Goal: Transaction & Acquisition: Purchase product/service

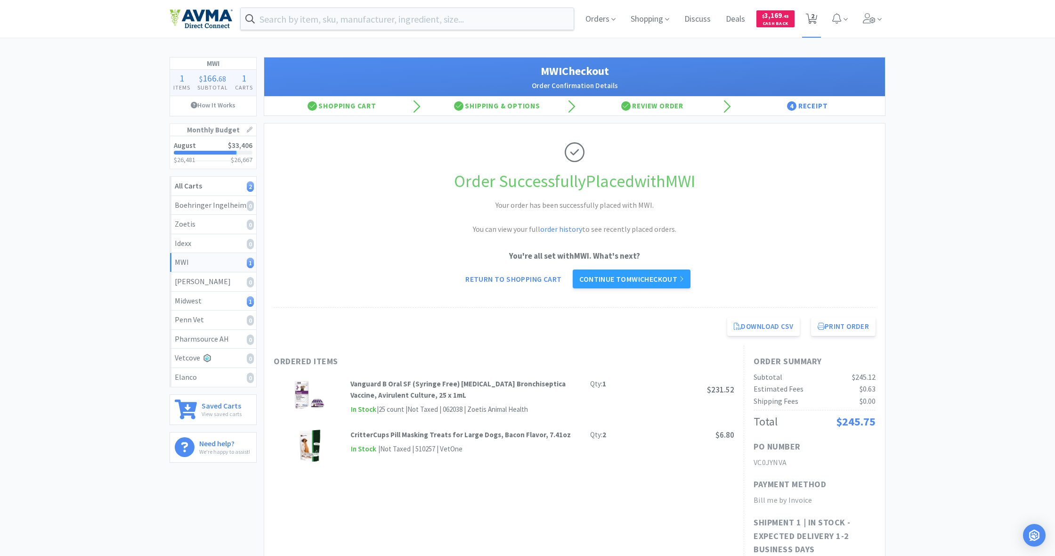
click at [813, 18] on span "2" at bounding box center [812, 16] width 3 height 38
select select "1"
select select "12"
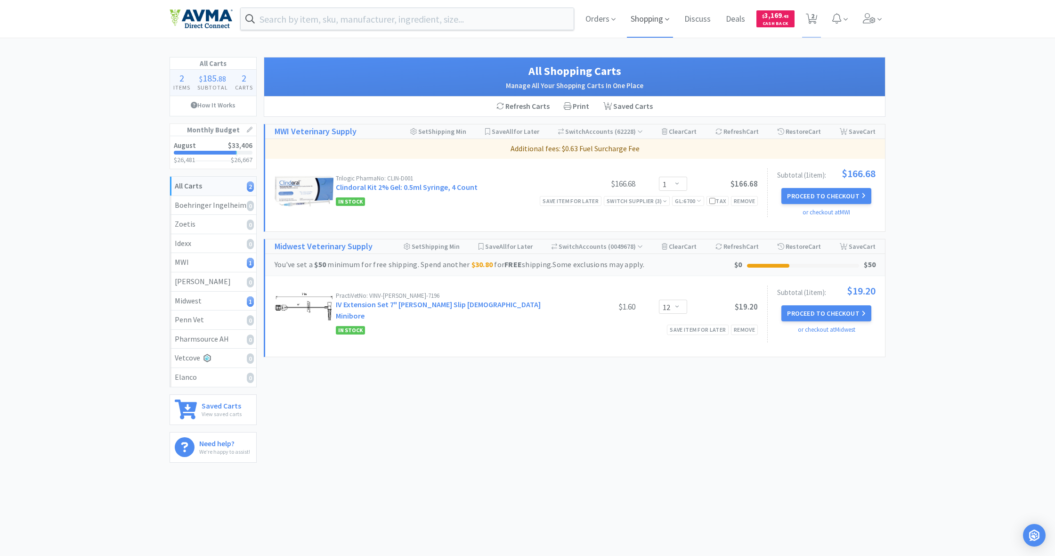
click at [643, 18] on span "Shopping" at bounding box center [650, 19] width 46 height 38
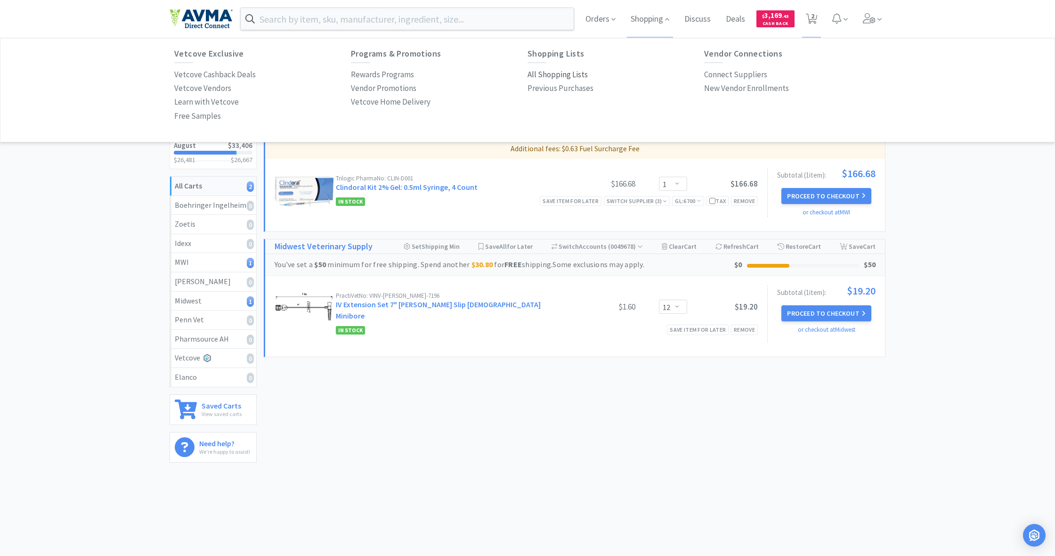
click at [555, 74] on p "All Shopping Lists" at bounding box center [557, 74] width 60 height 13
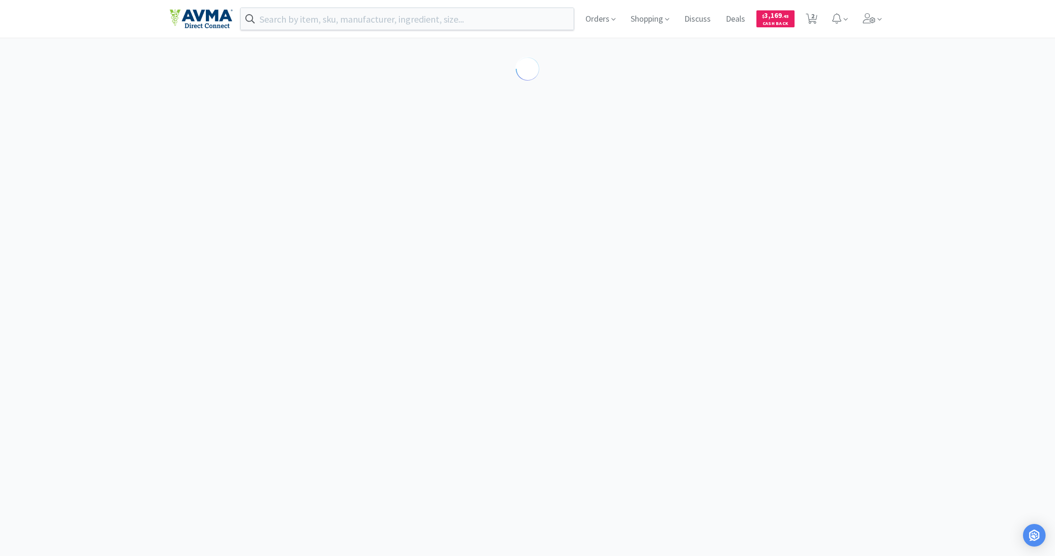
select select "1"
select select "12"
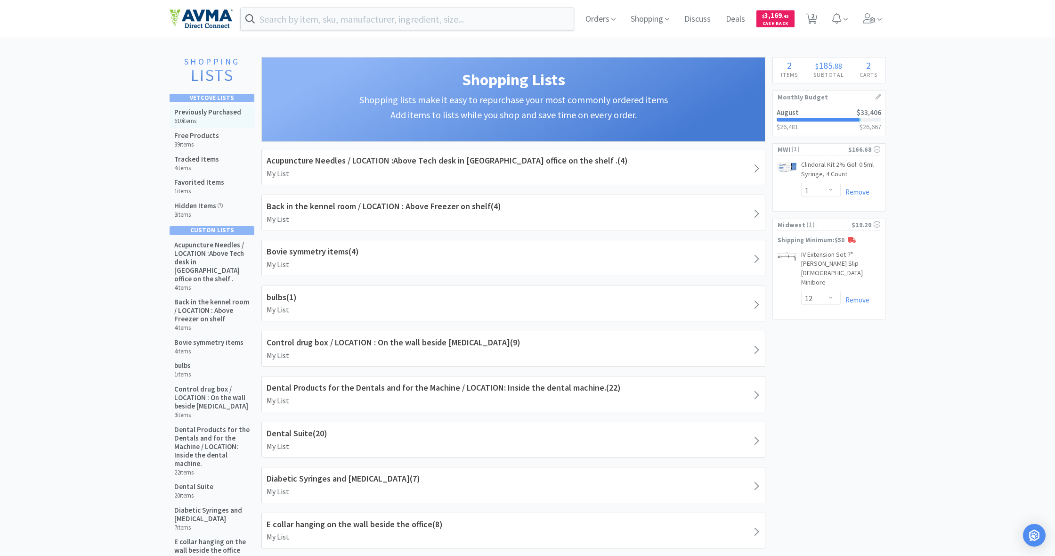
click at [220, 115] on h5 "Previously Purchased" at bounding box center [207, 112] width 67 height 8
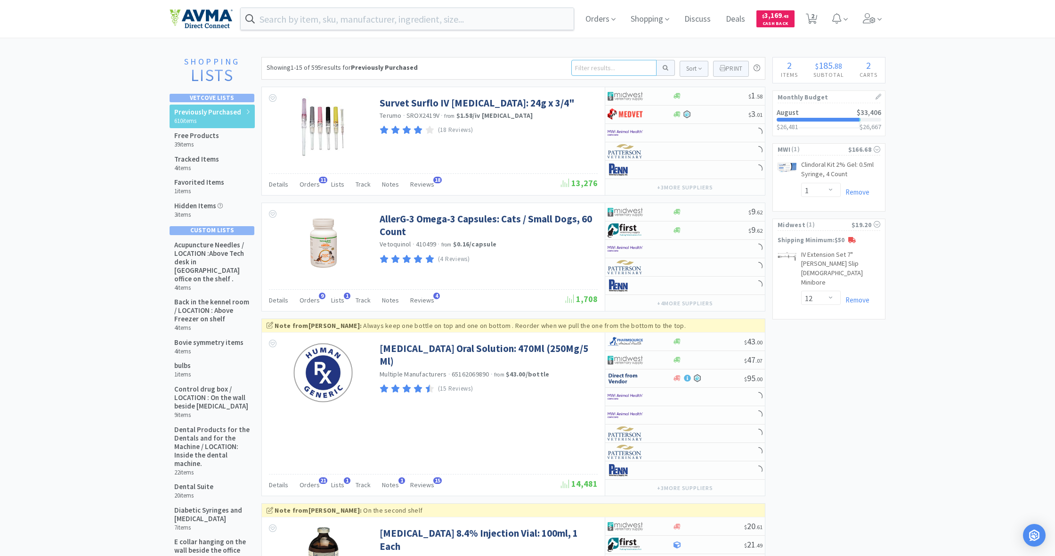
click at [592, 67] on input at bounding box center [613, 68] width 85 height 16
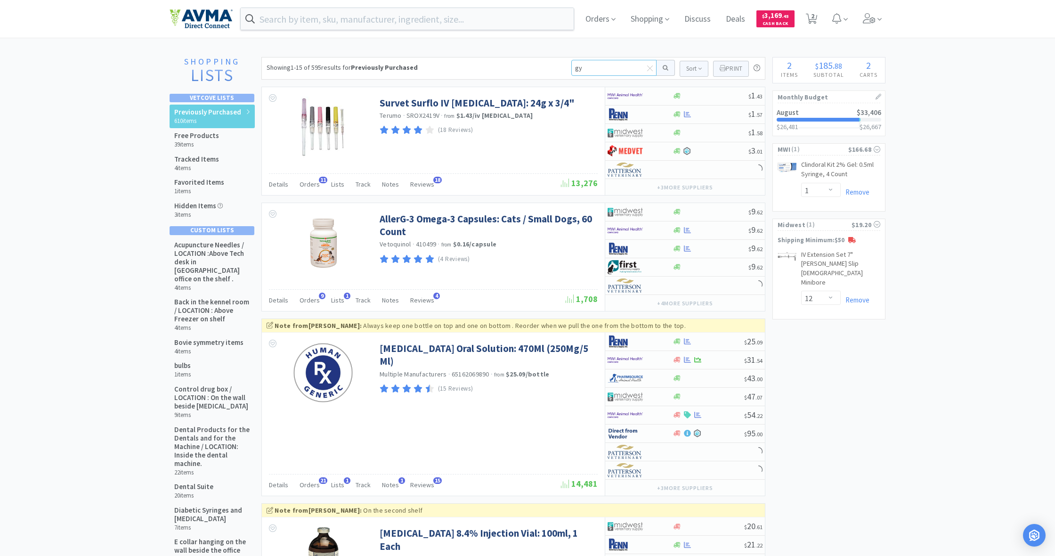
type input "y"
type input "senergy"
click at [664, 68] on button at bounding box center [665, 68] width 18 height 16
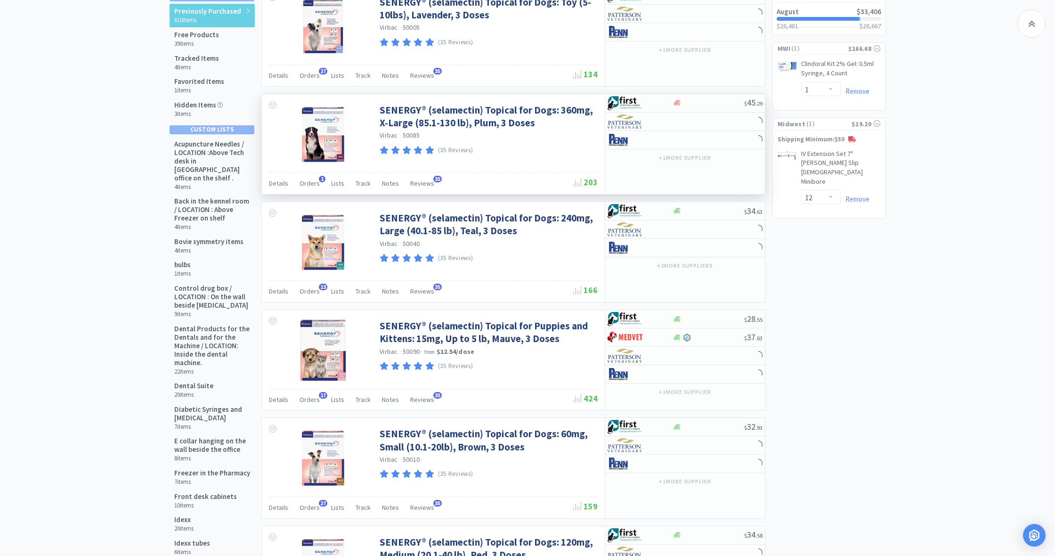
scroll to position [101, 0]
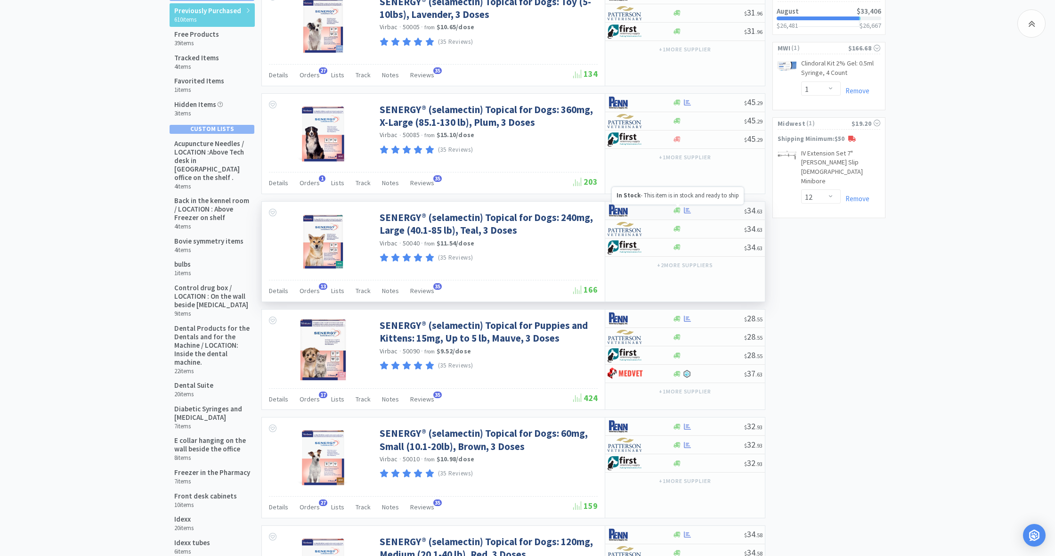
click at [676, 212] on icon at bounding box center [676, 210] width 7 height 7
select select "1"
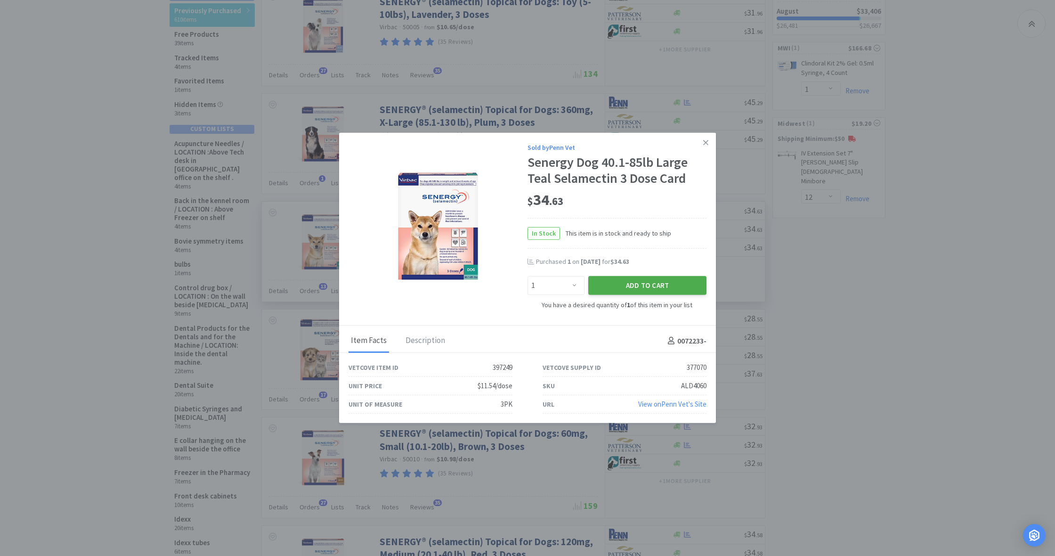
click at [653, 284] on button "Add to Cart" at bounding box center [647, 285] width 118 height 19
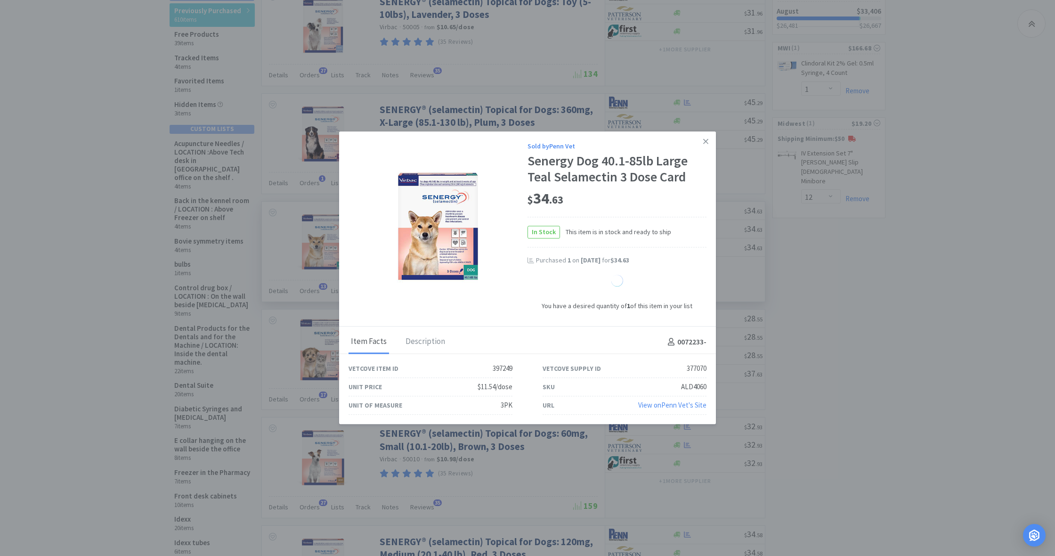
select select "1"
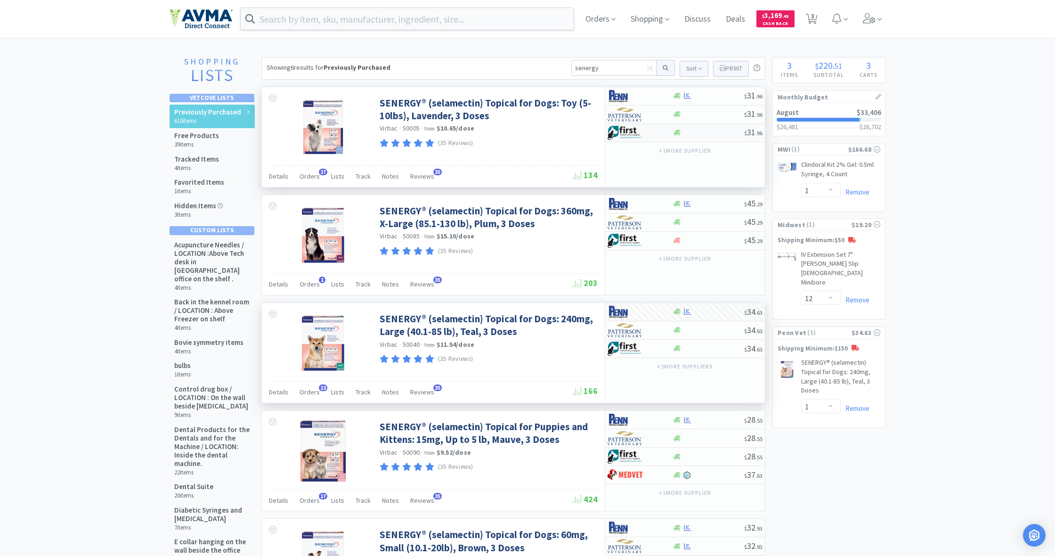
scroll to position [0, 0]
drag, startPoint x: 598, startPoint y: 67, endPoint x: 555, endPoint y: 67, distance: 43.3
click at [555, 67] on div "Showing 6 results for Previously Purchased senergy Sort Print Previously Purcha…" at bounding box center [513, 68] width 504 height 23
type input "vetmedin"
click at [664, 68] on button at bounding box center [665, 68] width 18 height 16
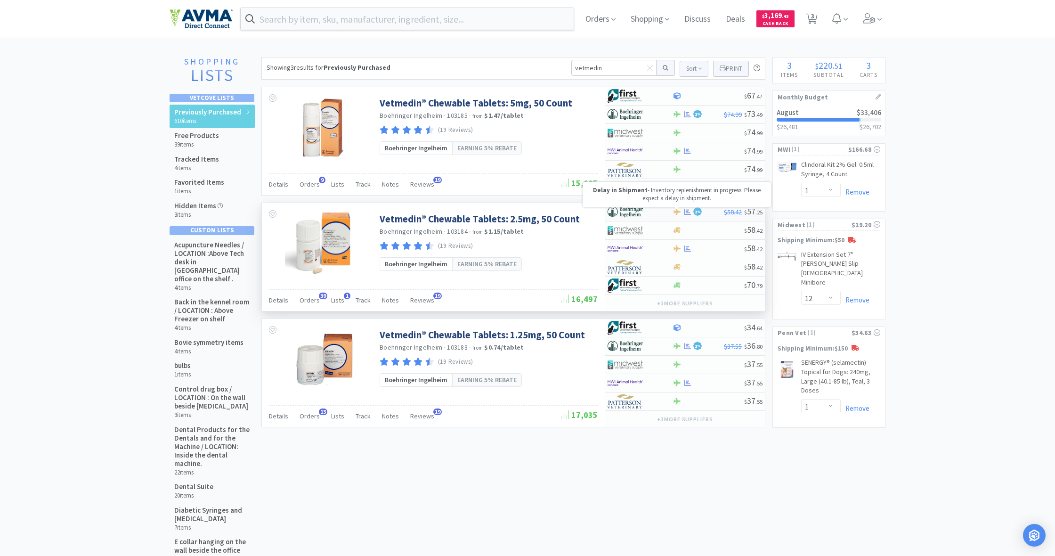
click at [676, 213] on icon at bounding box center [676, 212] width 7 height 6
select select "1"
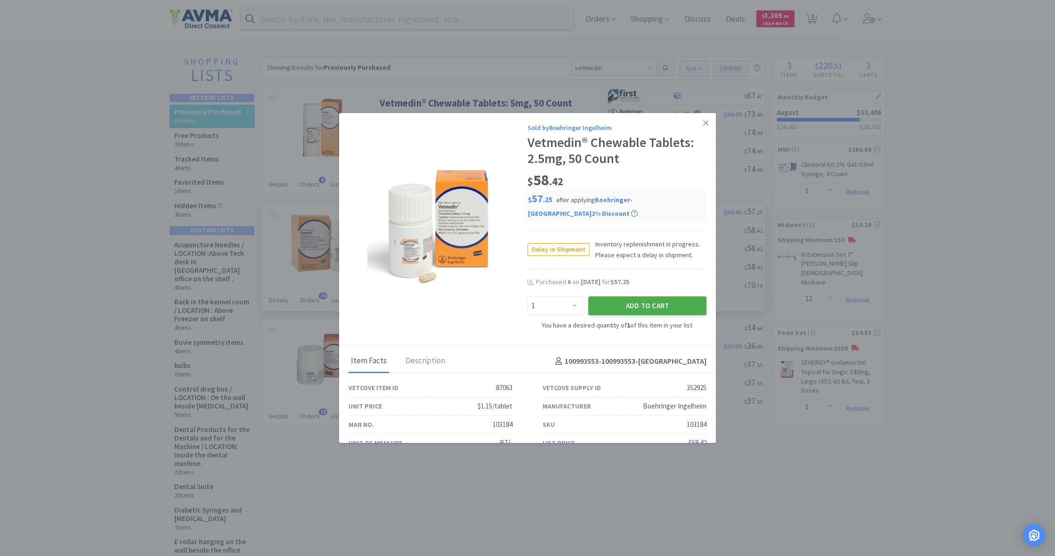
click at [656, 296] on button "Add to Cart" at bounding box center [647, 305] width 118 height 19
select select "1"
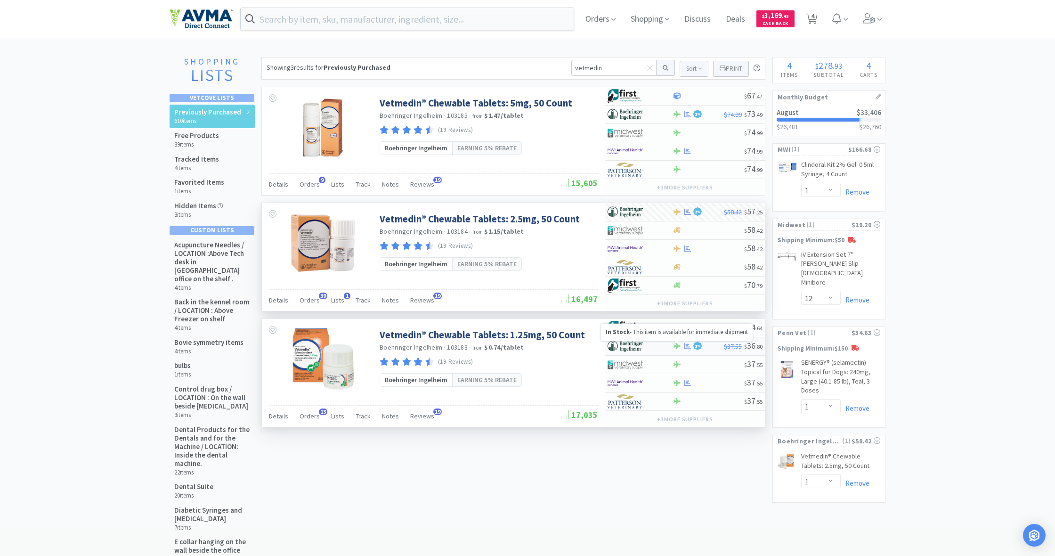
click at [677, 347] on icon at bounding box center [676, 346] width 7 height 6
select select "1"
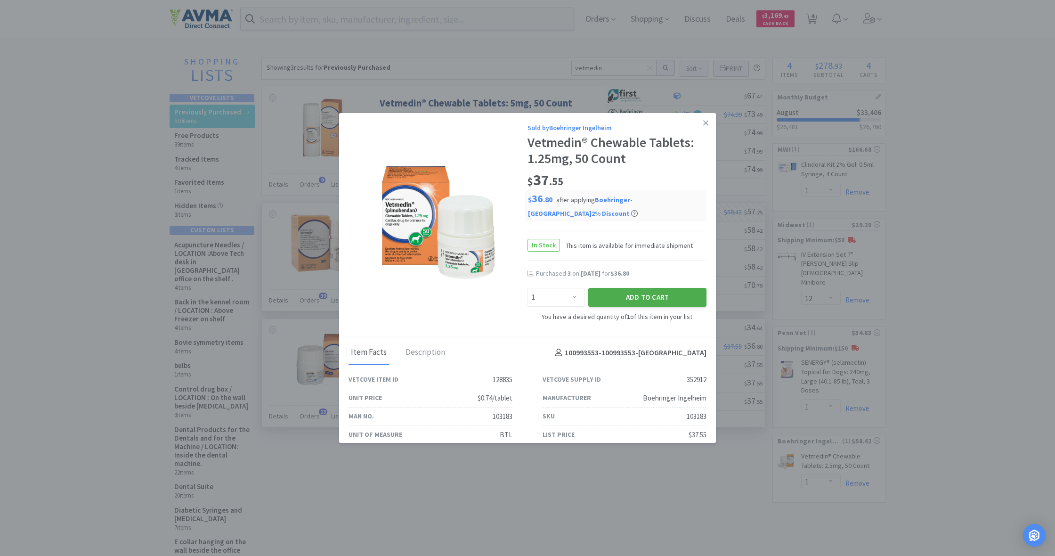
click at [652, 288] on button "Add to Cart" at bounding box center [647, 297] width 118 height 19
select select "1"
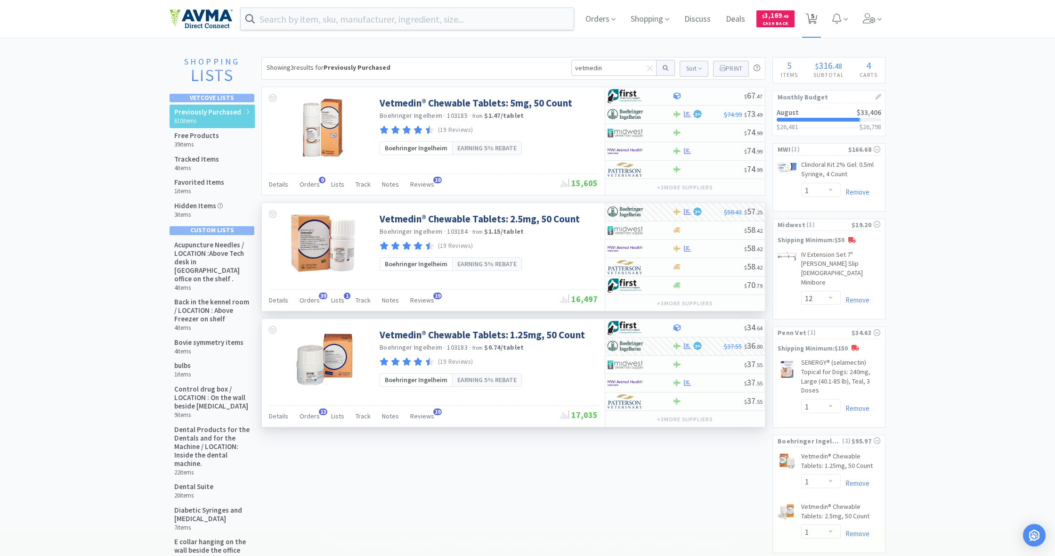
click at [811, 14] on span "5" at bounding box center [812, 16] width 3 height 38
select select "1"
select select "12"
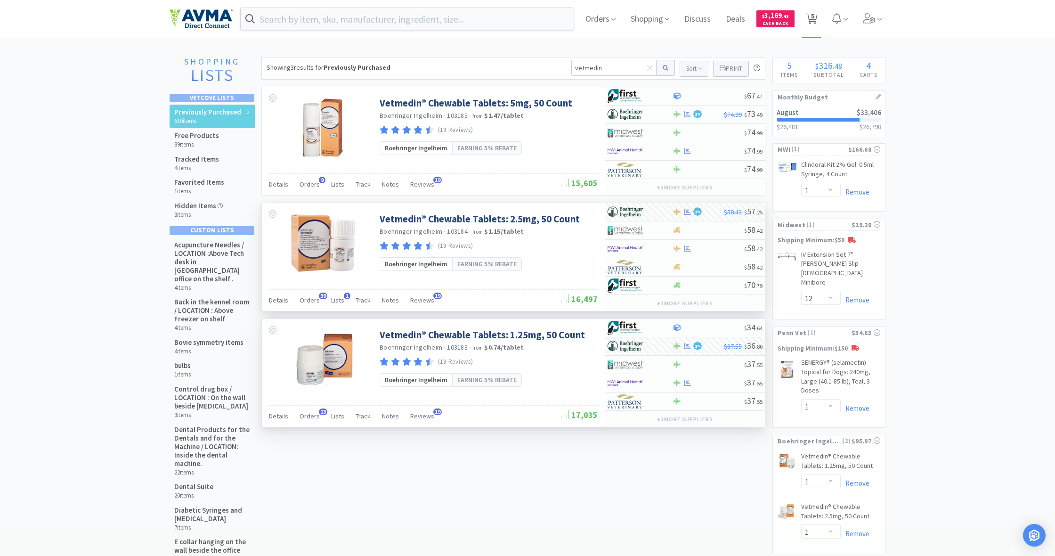
select select "1"
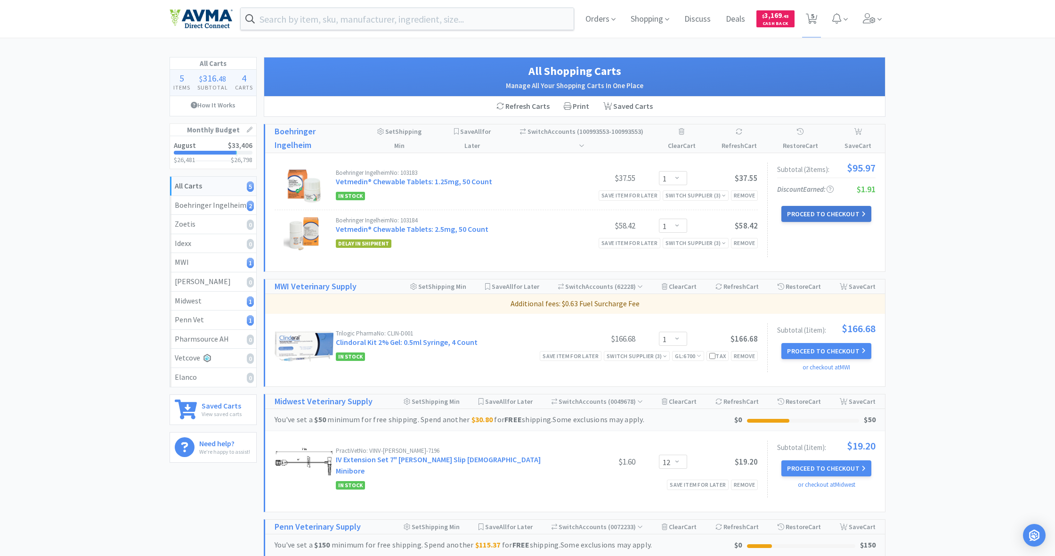
click at [821, 213] on button "Proceed to Checkout" at bounding box center [825, 214] width 89 height 16
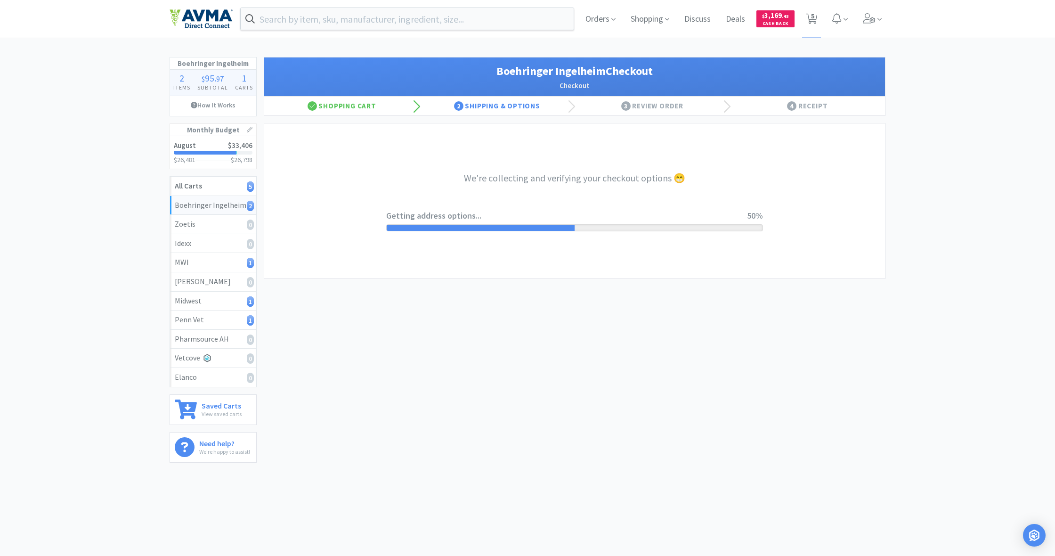
select select "invoice"
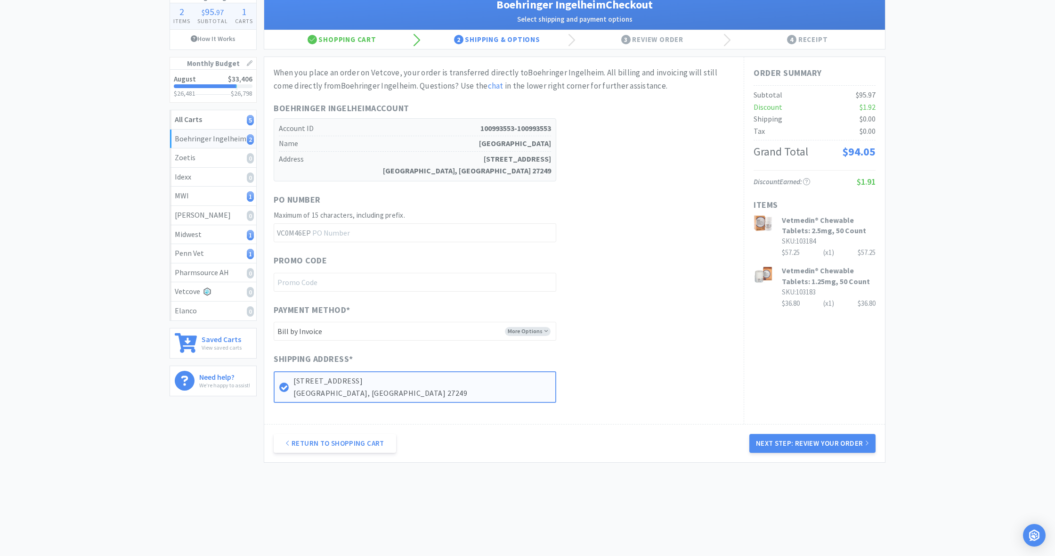
scroll to position [66, 0]
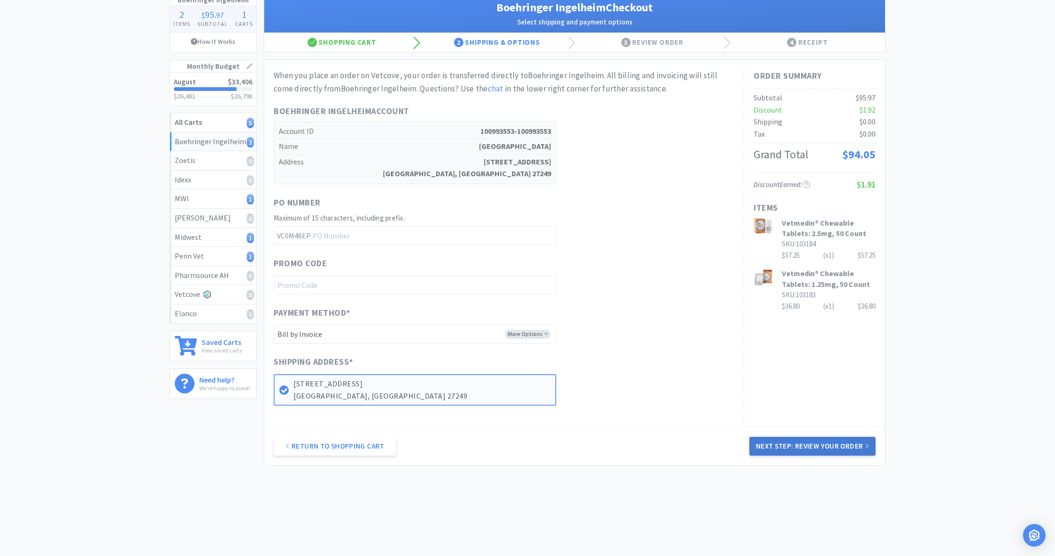
click at [819, 440] on button "Next Step: Review Your Order" at bounding box center [812, 445] width 126 height 19
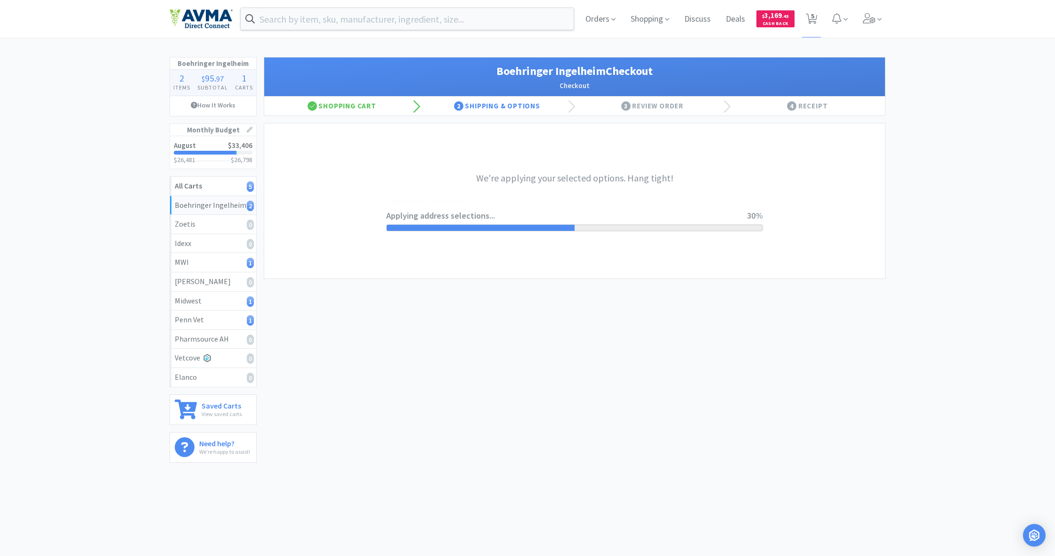
scroll to position [0, 0]
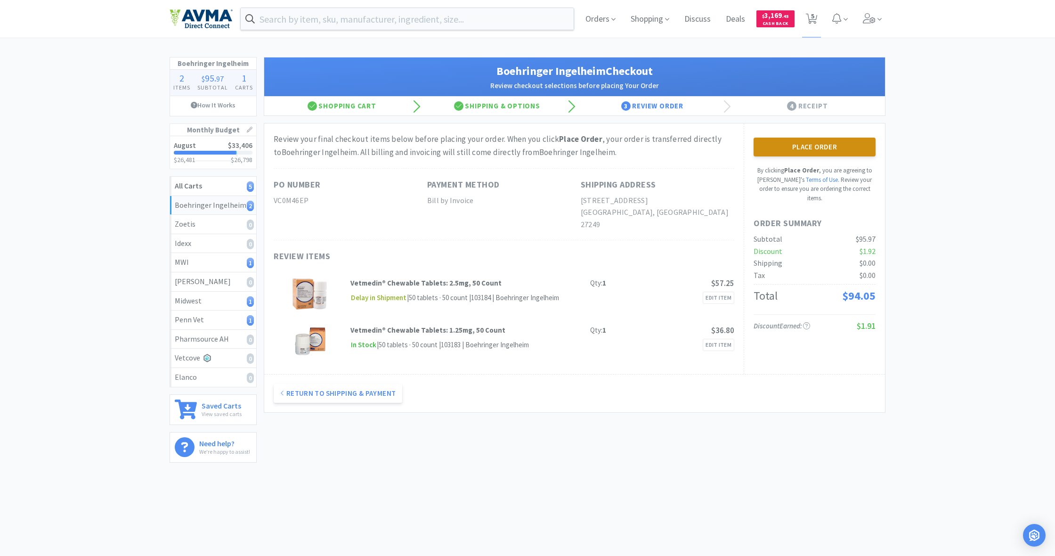
click at [813, 146] on button "Place Order" at bounding box center [814, 146] width 122 height 19
